Goal: Use online tool/utility

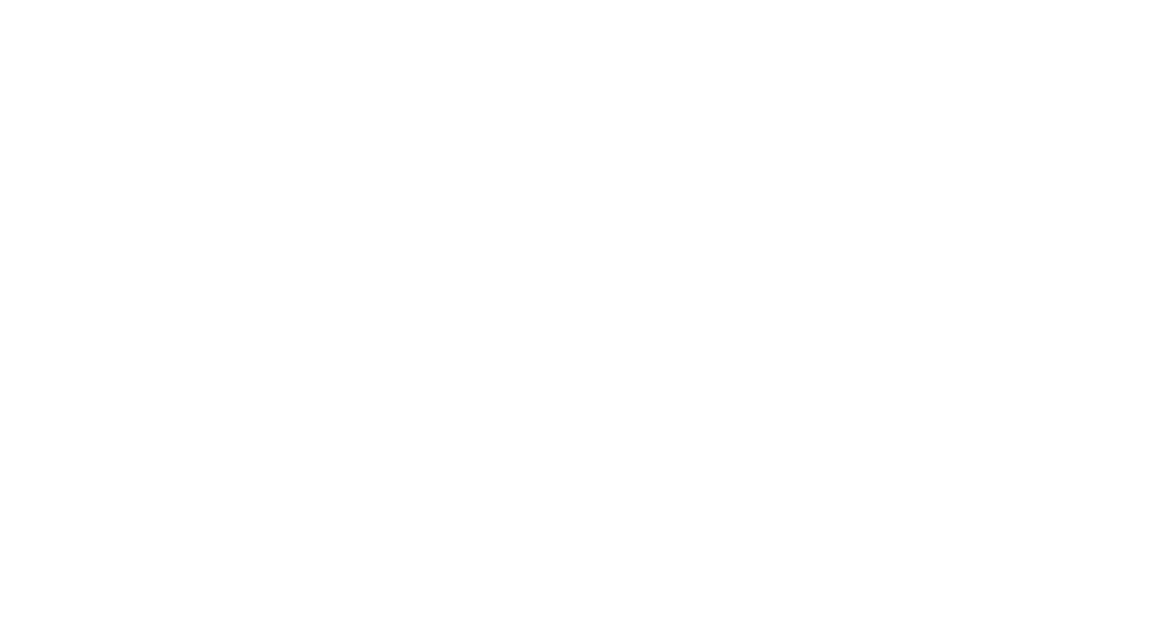
scroll to position [131, 0]
